Goal: Task Accomplishment & Management: Use online tool/utility

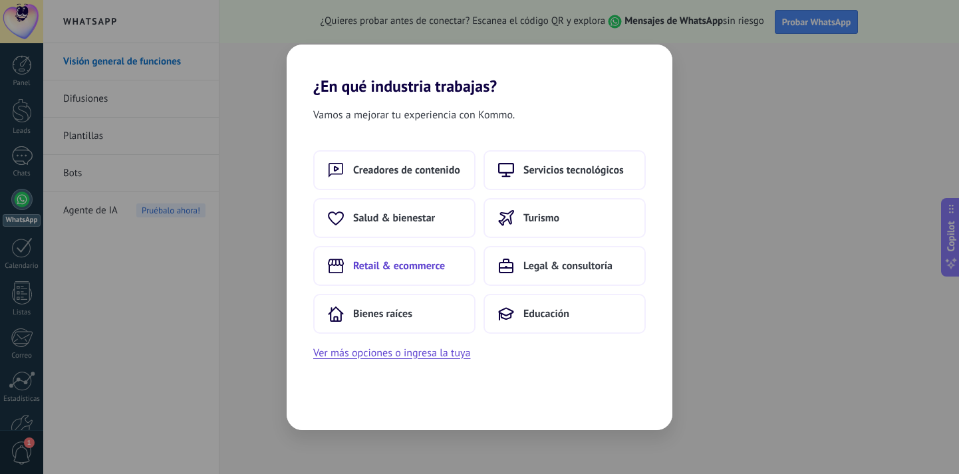
click at [396, 265] on span "Retail & ecommerce" at bounding box center [399, 265] width 92 height 13
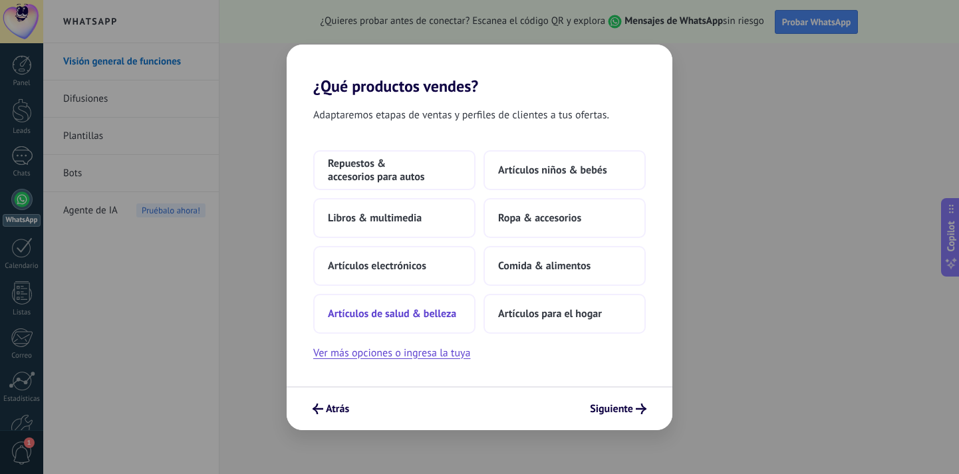
click at [437, 320] on button "Artículos de salud & belleza" at bounding box center [394, 314] width 162 height 40
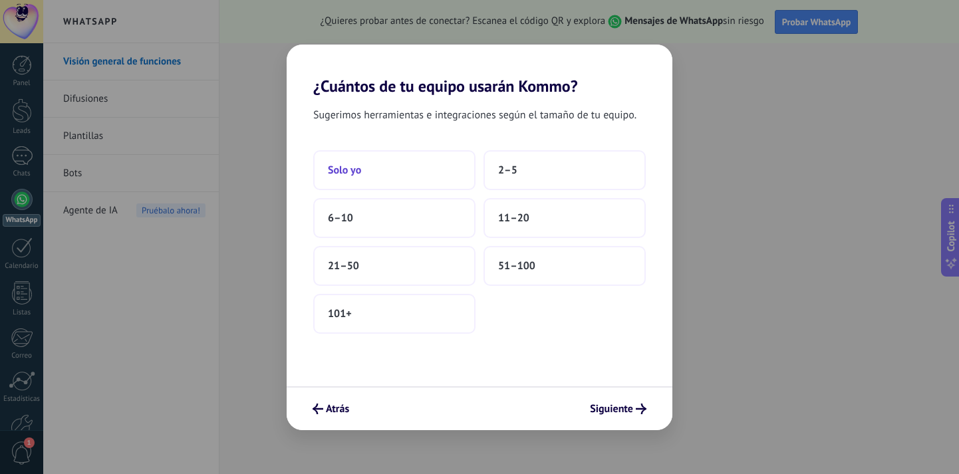
click at [455, 174] on button "Solo yo" at bounding box center [394, 170] width 162 height 40
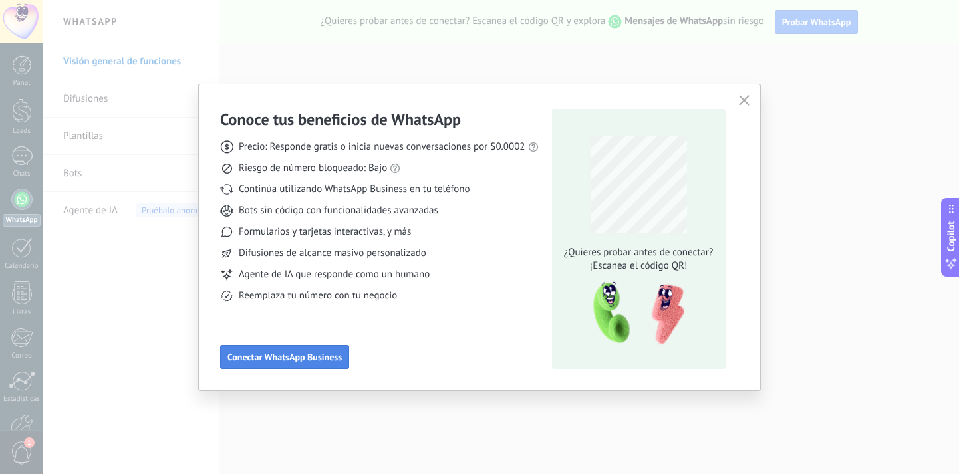
click at [308, 356] on span "Conectar WhatsApp Business" at bounding box center [284, 356] width 114 height 9
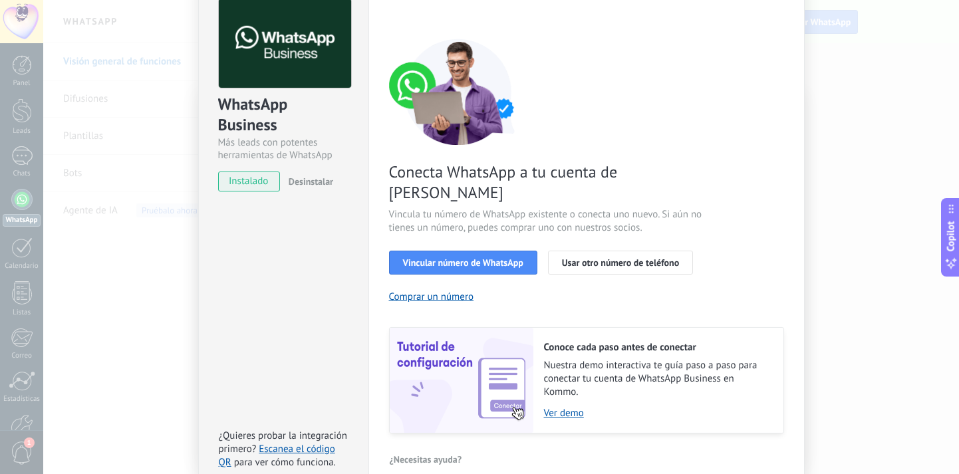
scroll to position [69, 0]
click at [488, 257] on span "Vincular número de WhatsApp" at bounding box center [463, 261] width 120 height 9
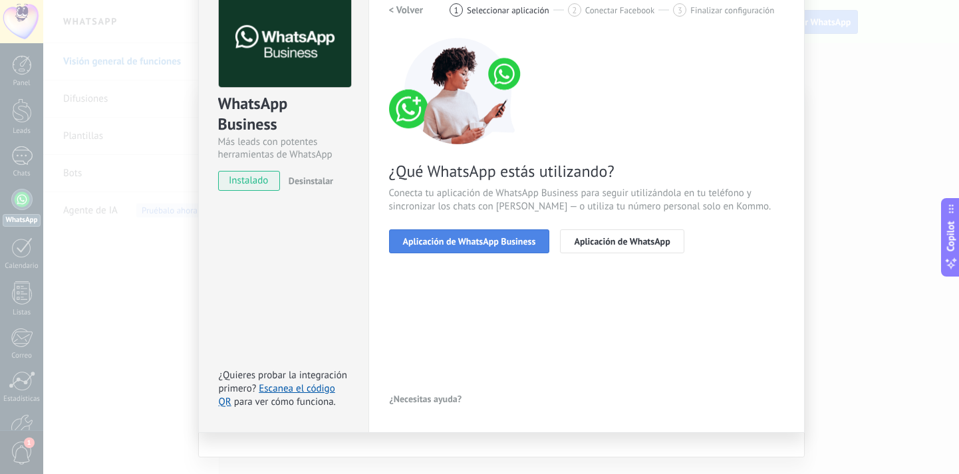
click at [487, 239] on span "Aplicación de WhatsApp Business" at bounding box center [469, 241] width 133 height 9
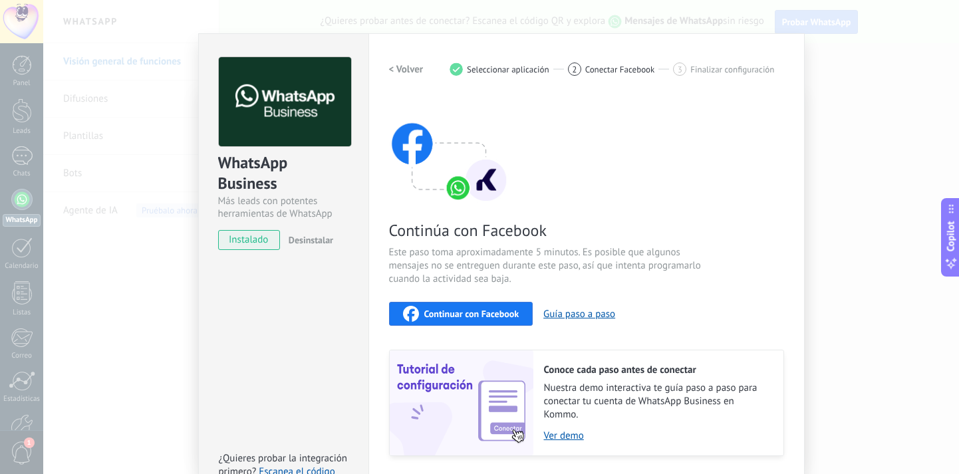
scroll to position [5, 0]
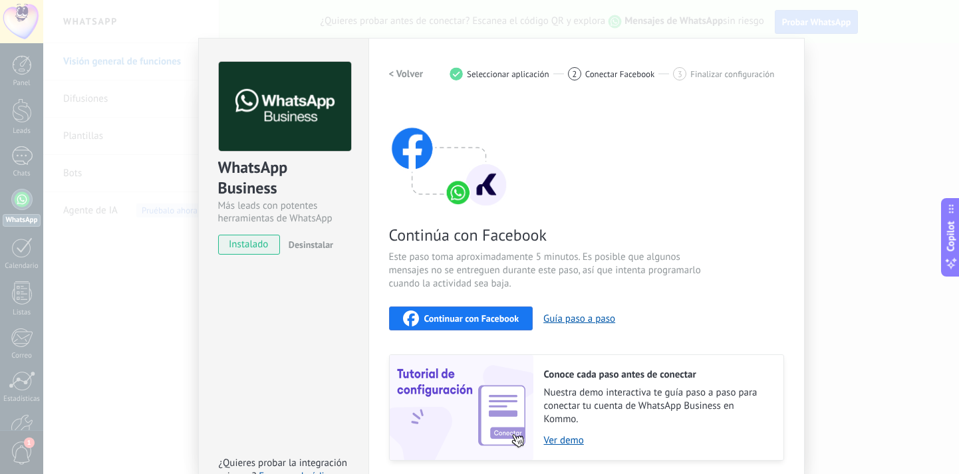
click at [402, 70] on h2 "< Volver" at bounding box center [406, 74] width 35 height 13
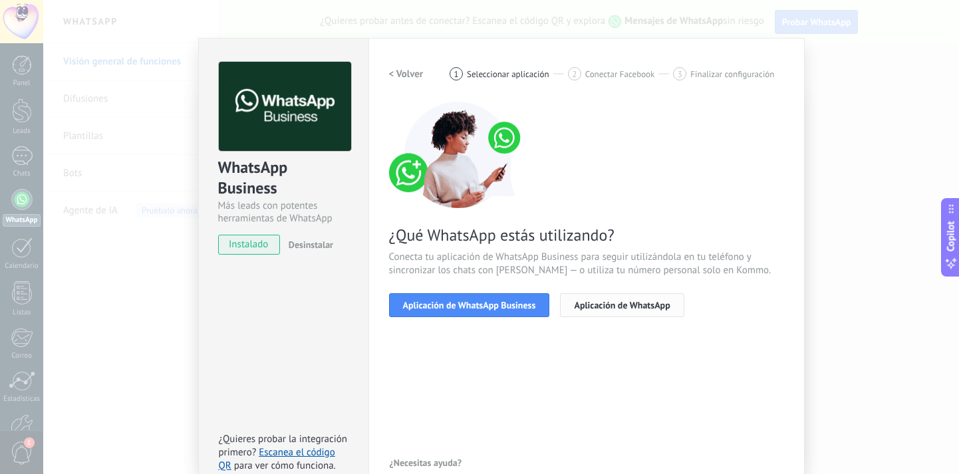
click at [598, 307] on span "Aplicación de WhatsApp" at bounding box center [622, 305] width 96 height 9
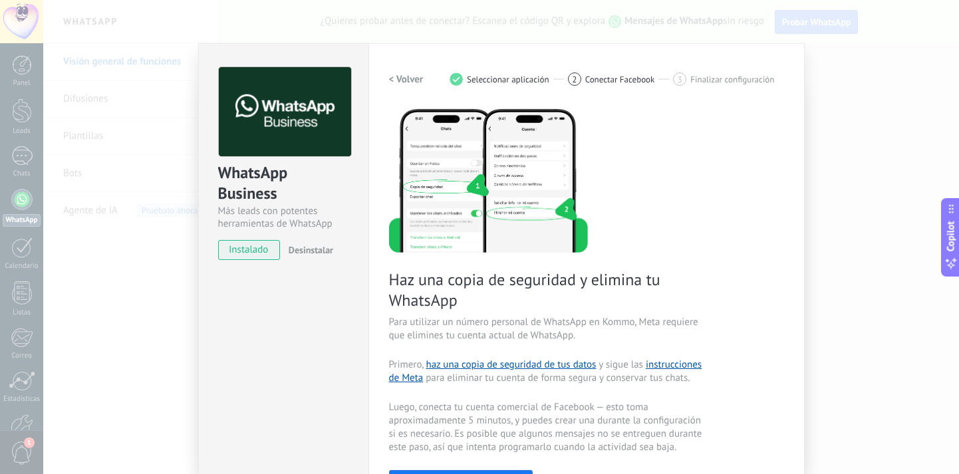
scroll to position [0, 0]
click at [400, 79] on h2 "< Volver" at bounding box center [406, 79] width 35 height 13
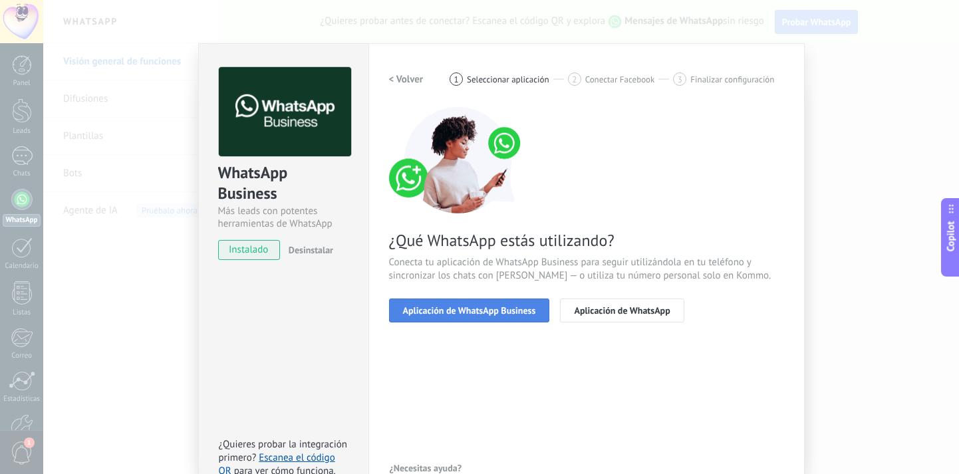
click at [493, 314] on span "Aplicación de WhatsApp Business" at bounding box center [469, 310] width 133 height 9
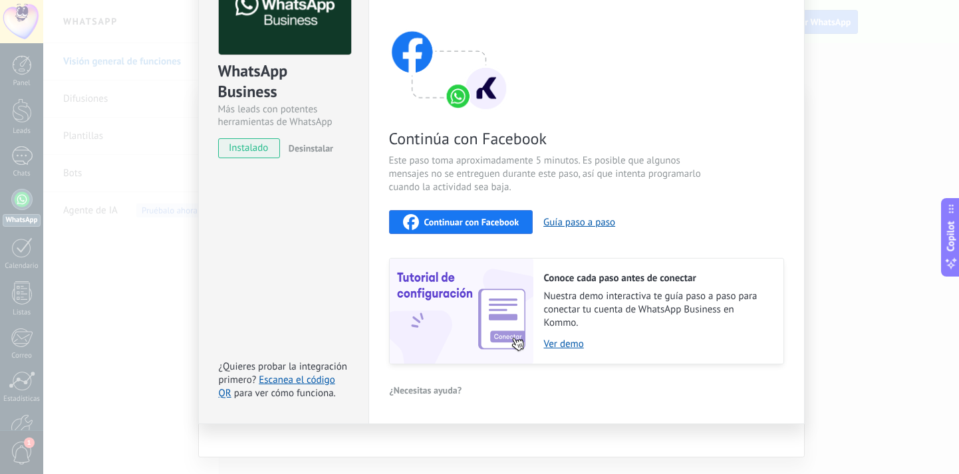
scroll to position [101, 0]
click at [495, 229] on div "Continuar con Facebook" at bounding box center [461, 223] width 116 height 16
